Goal: Check status

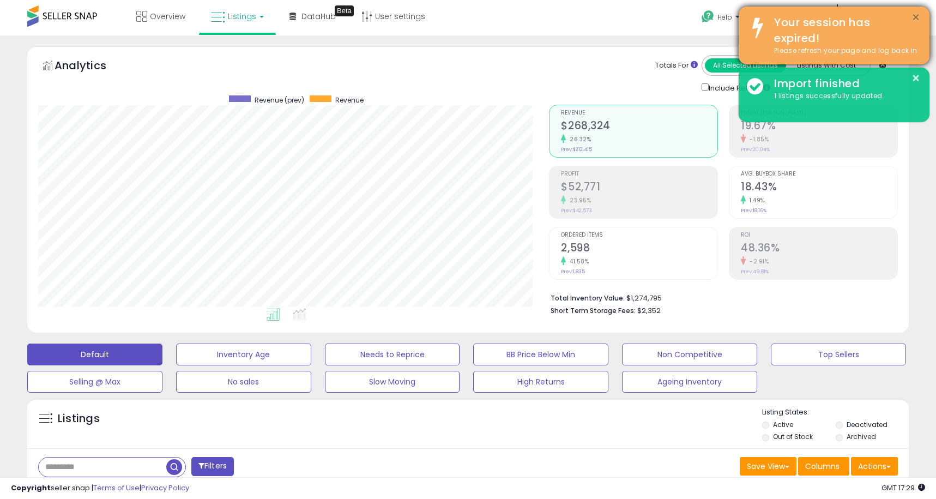
scroll to position [224, 512]
click at [917, 18] on button "×" at bounding box center [916, 18] width 9 height 14
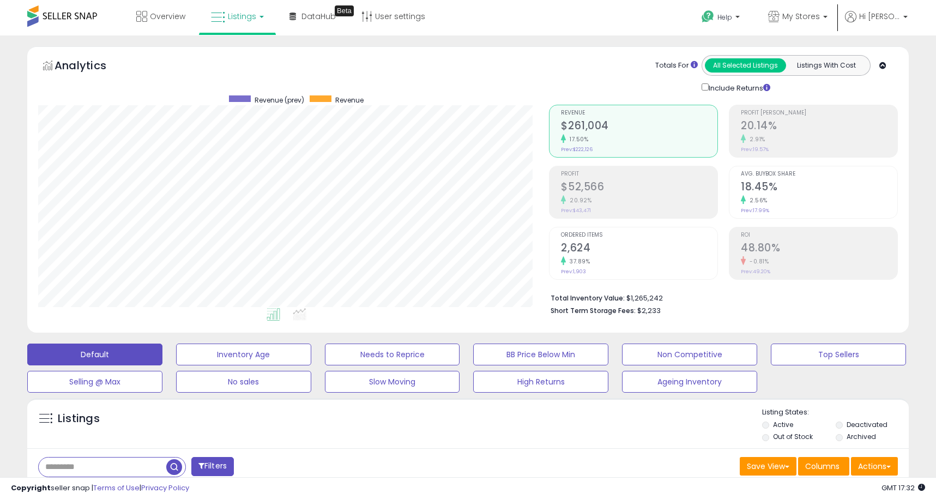
click at [615, 190] on h2 "$52,566" at bounding box center [639, 188] width 157 height 15
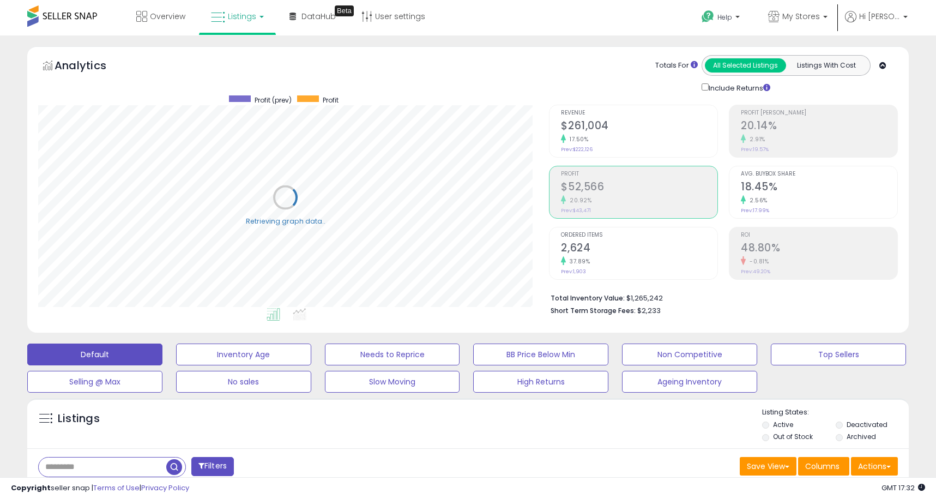
scroll to position [224, 512]
click at [805, 19] on span "My Stores" at bounding box center [802, 16] width 38 height 11
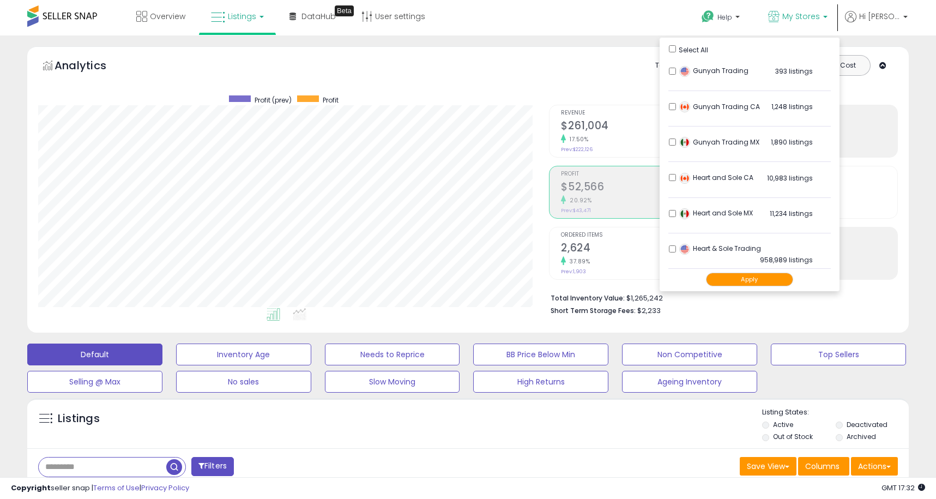
click at [751, 280] on button "Apply" at bounding box center [749, 280] width 87 height 14
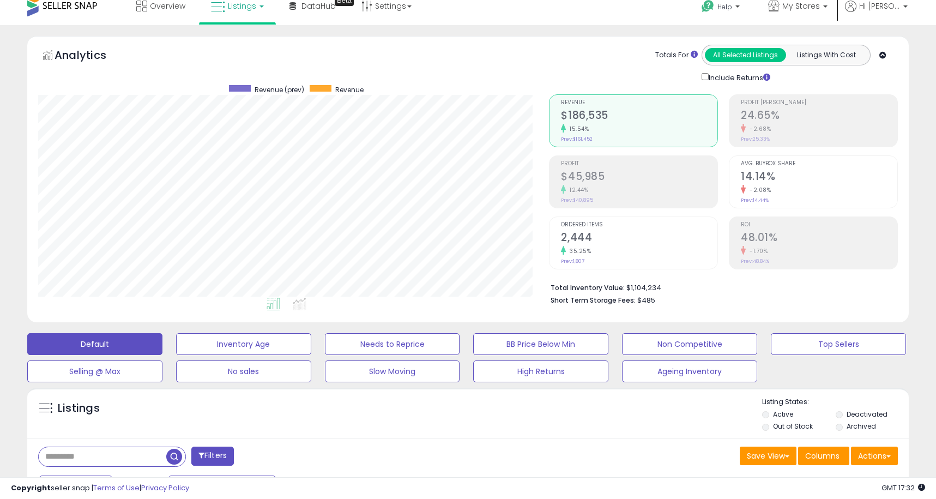
scroll to position [11, 0]
click at [595, 172] on h2 "$45,985" at bounding box center [639, 177] width 157 height 15
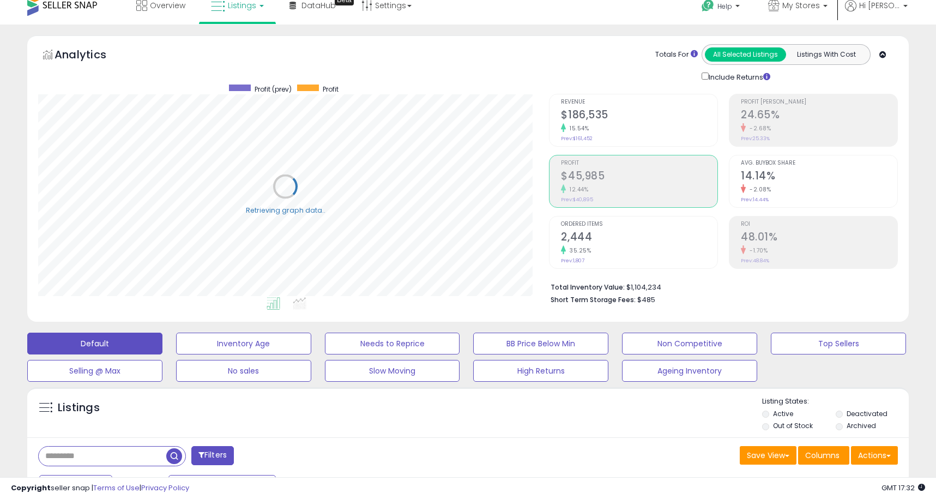
scroll to position [224, 512]
click at [849, 258] on div "ROI 48.01% -1.70% Prev: 48.84%" at bounding box center [819, 241] width 157 height 49
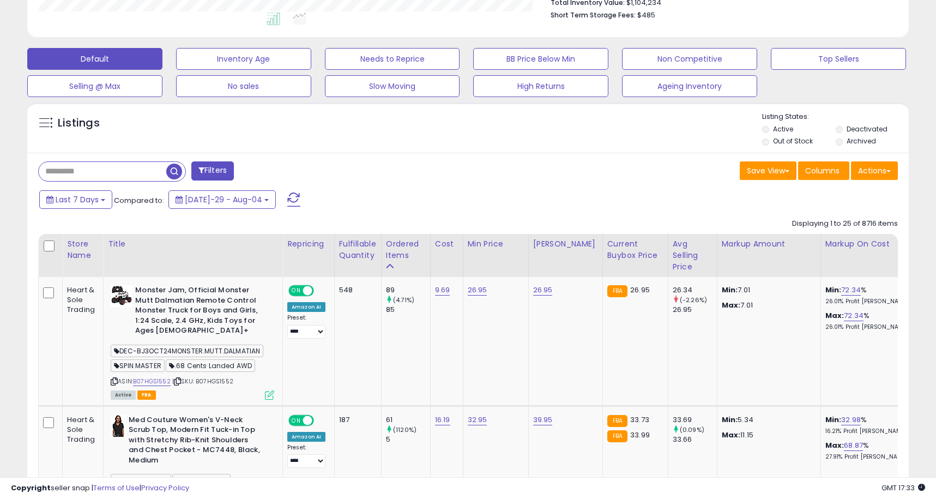
scroll to position [0, 0]
